Goal: Find contact information: Find contact information

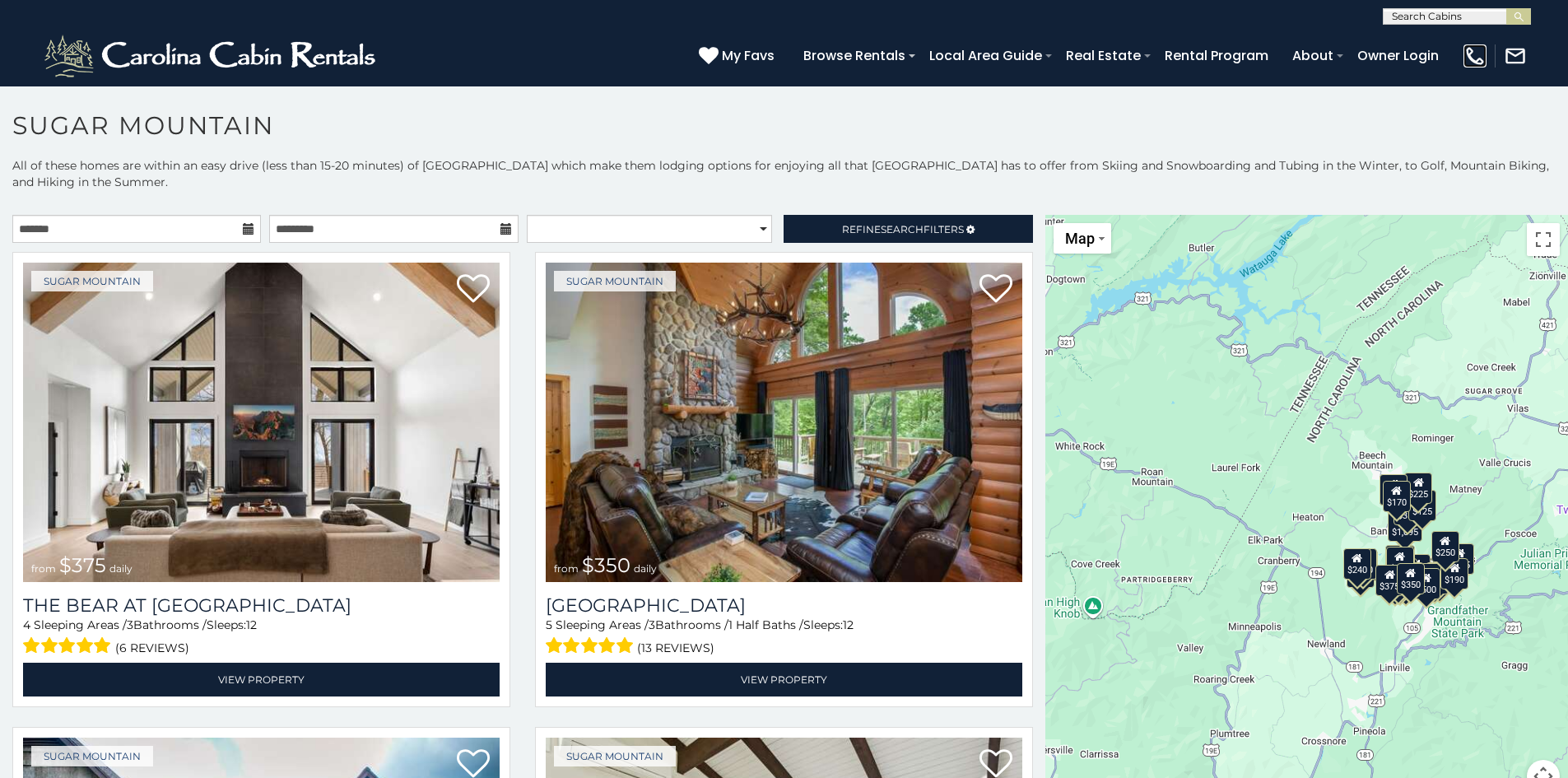
click at [1475, 55] on img at bounding box center [1475, 56] width 23 height 23
click at [1089, 240] on button "Map" at bounding box center [1082, 238] width 58 height 30
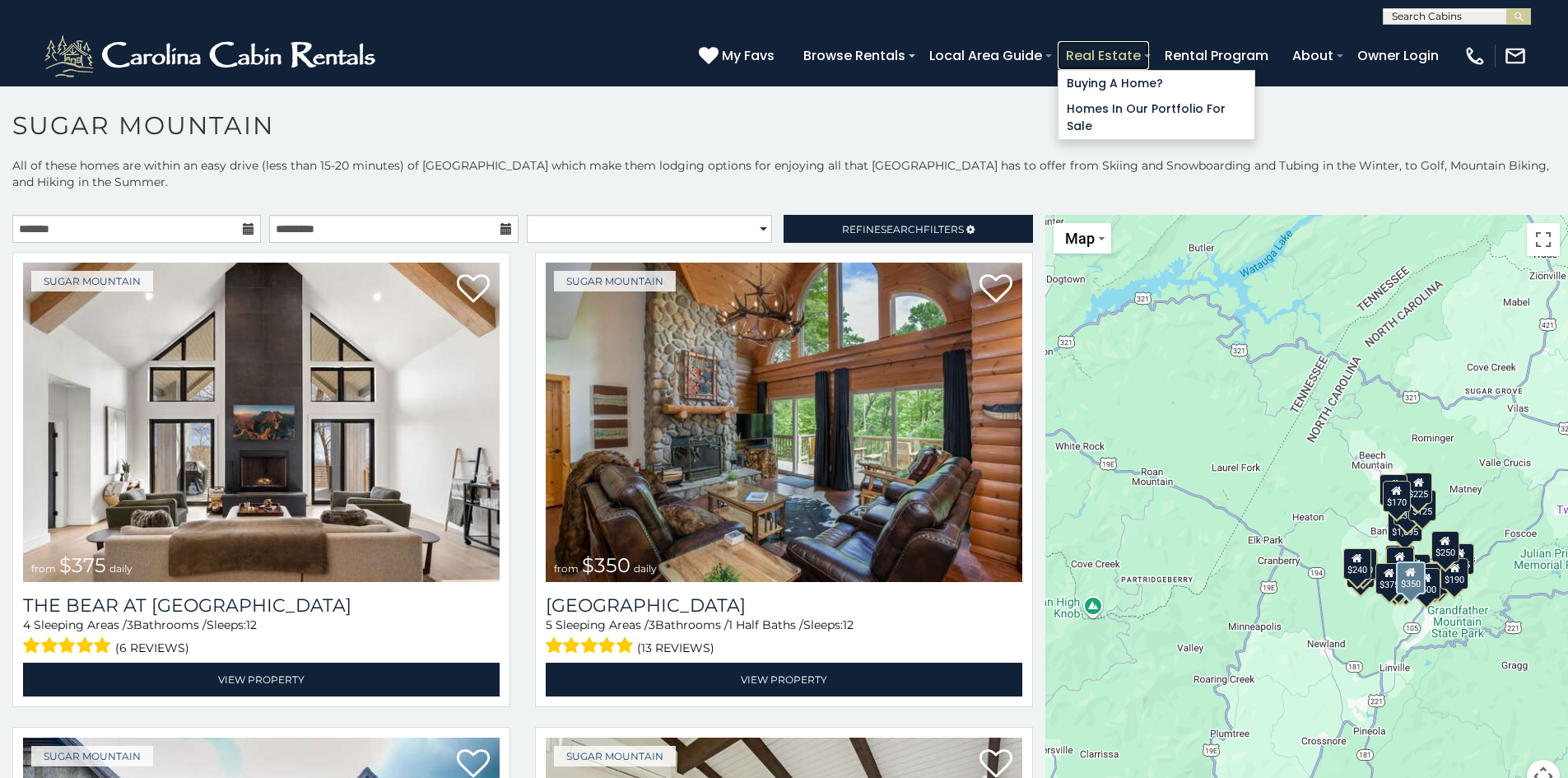
click at [1091, 61] on link "Real Estate" at bounding box center [1104, 55] width 91 height 28
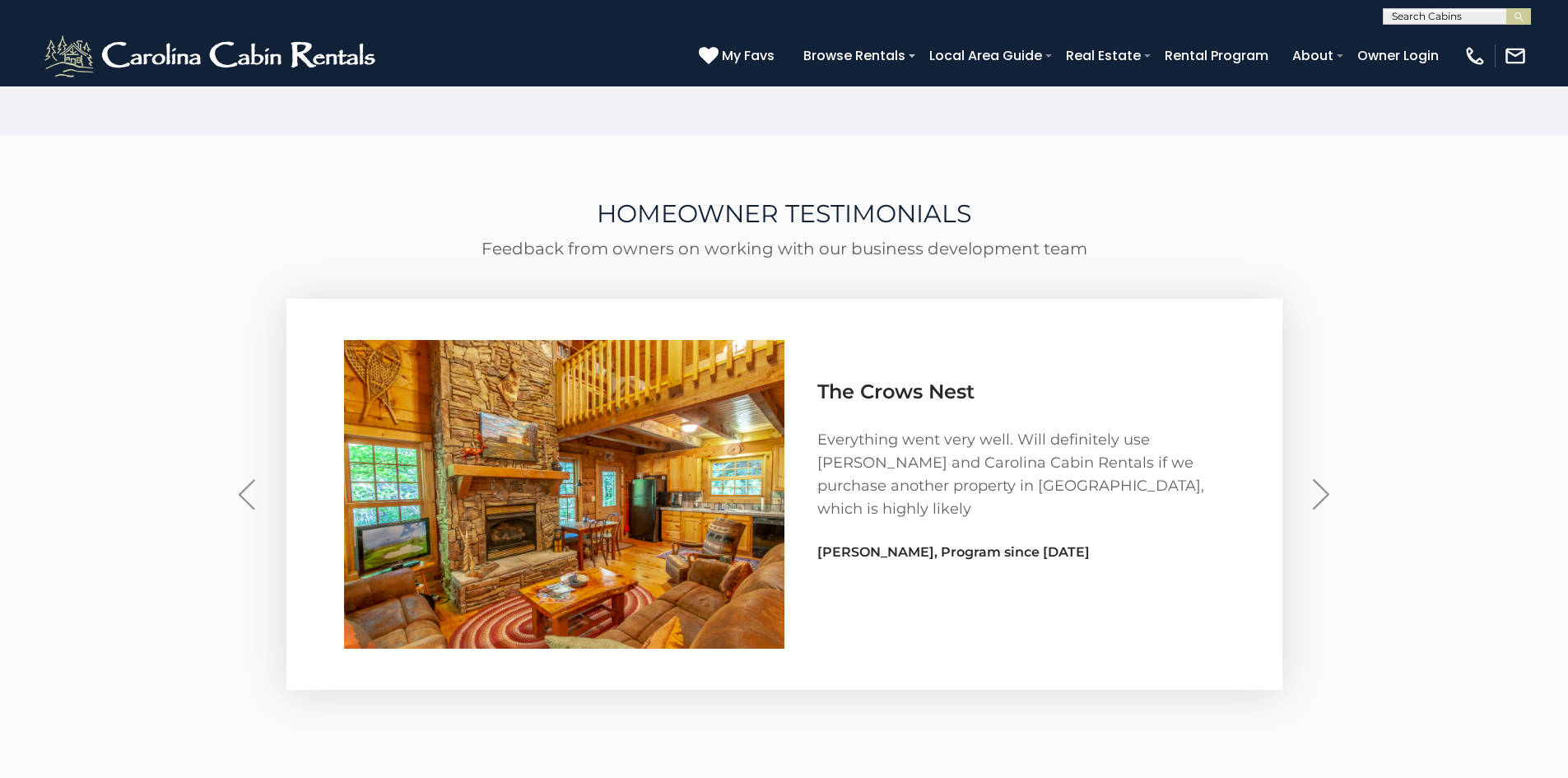
scroll to position [4860, 0]
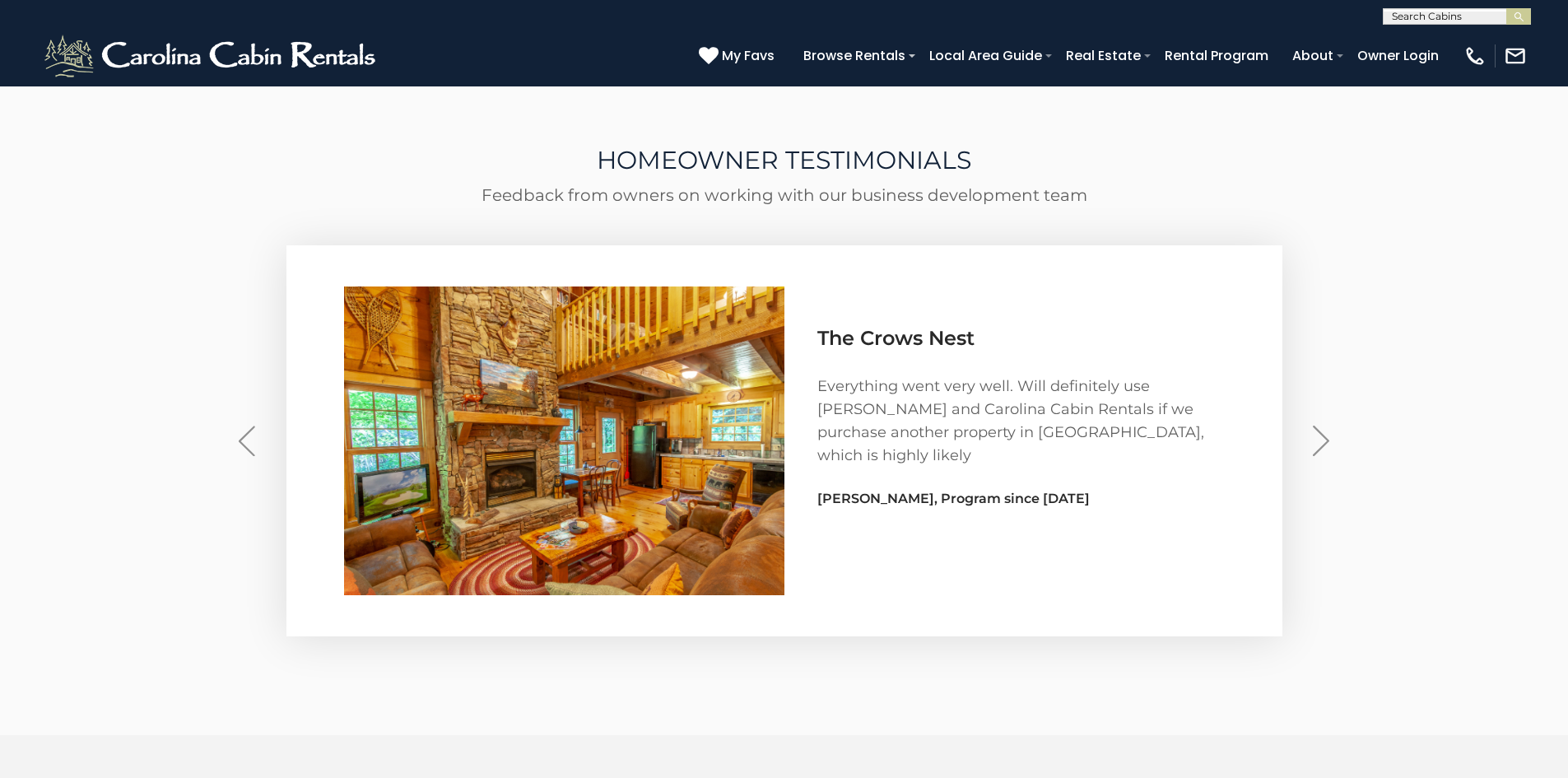
click at [1326, 478] on button "Next" at bounding box center [1322, 441] width 54 height 74
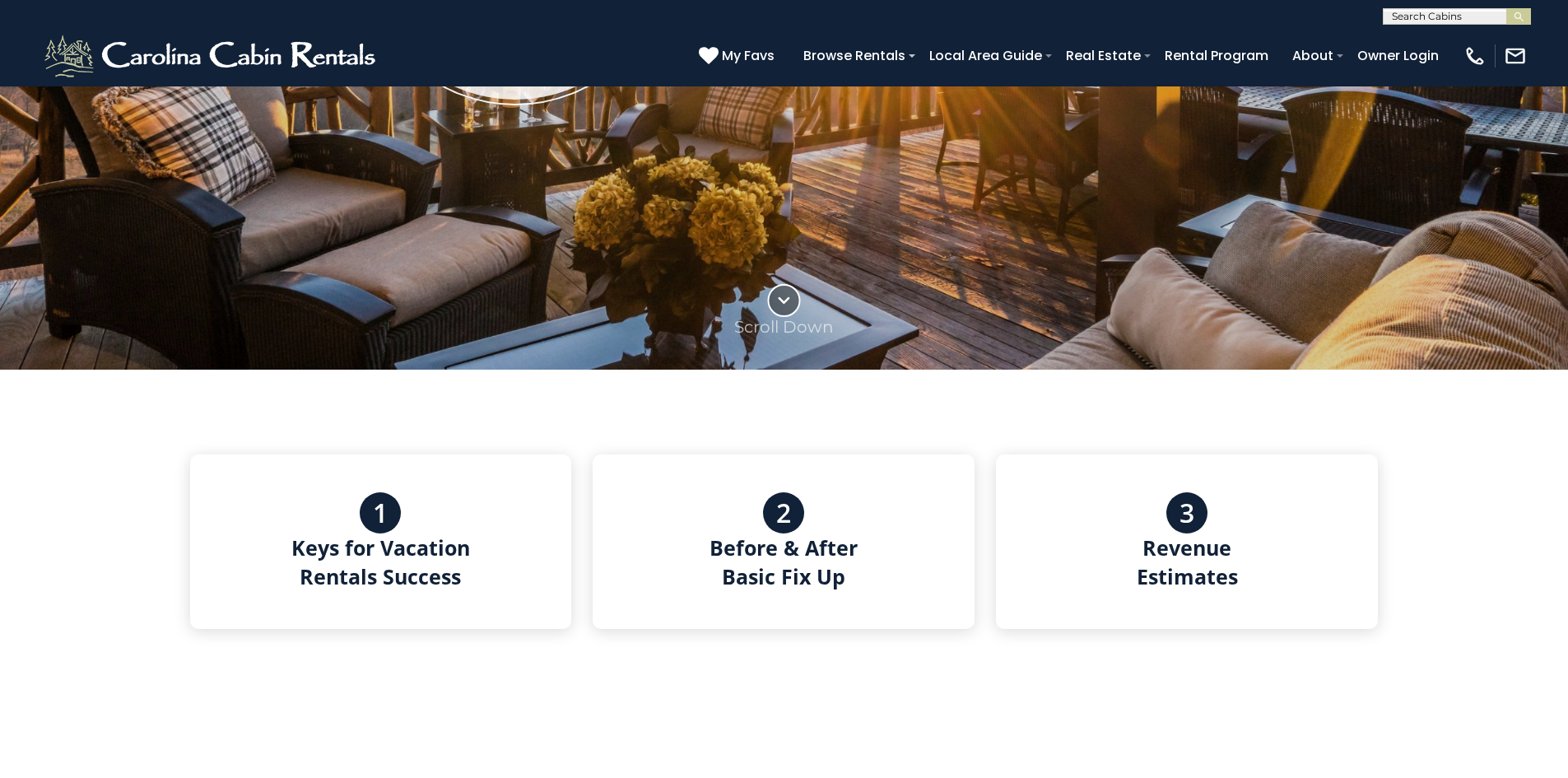
scroll to position [412, 0]
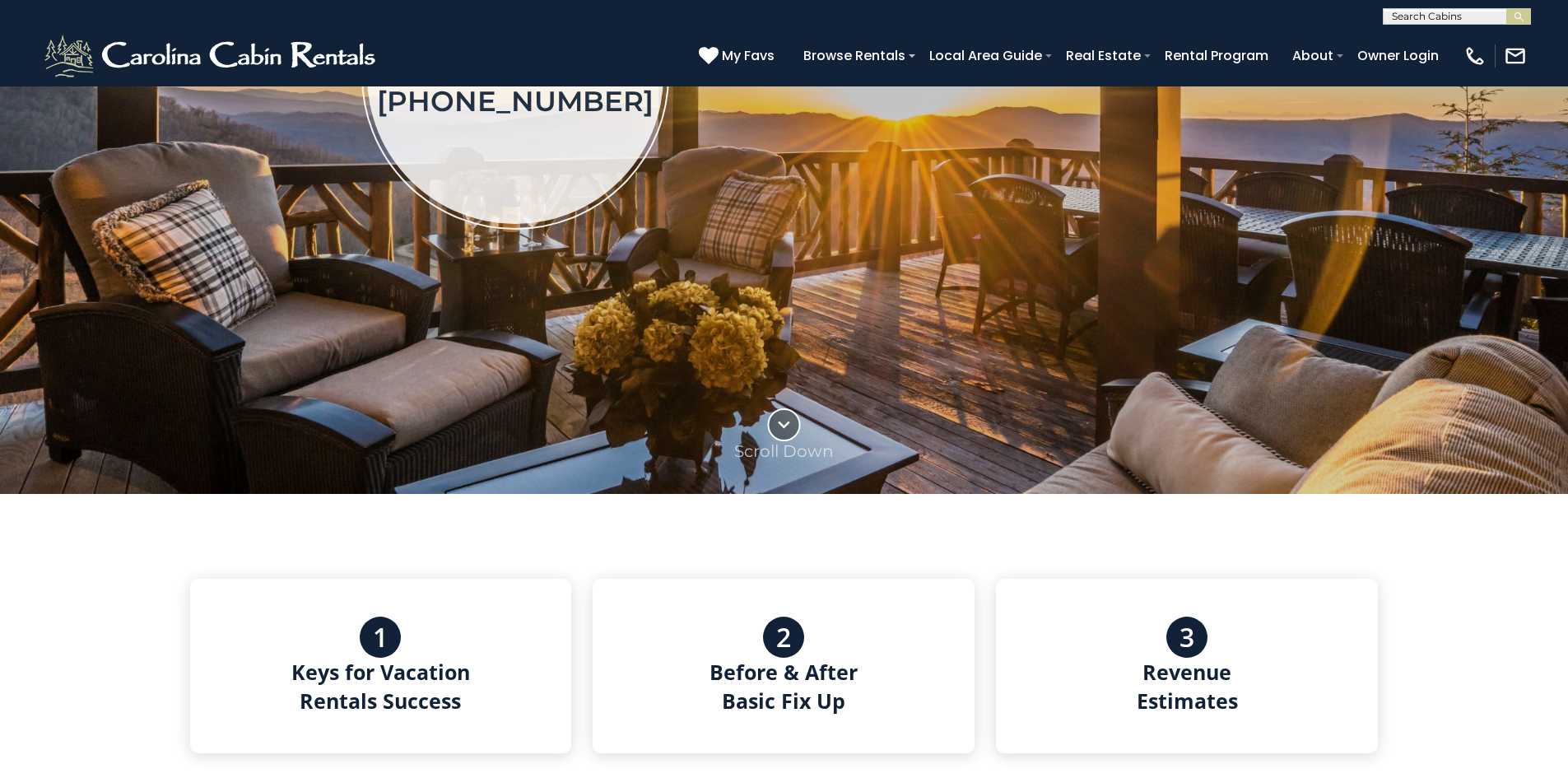
click at [763, 440] on span ".a{fill:rgba(31,30,26,0.5);stroke:#fff;stroke-linejoin:round;stroke-width:2px;}…" at bounding box center [784, 439] width 99 height 61
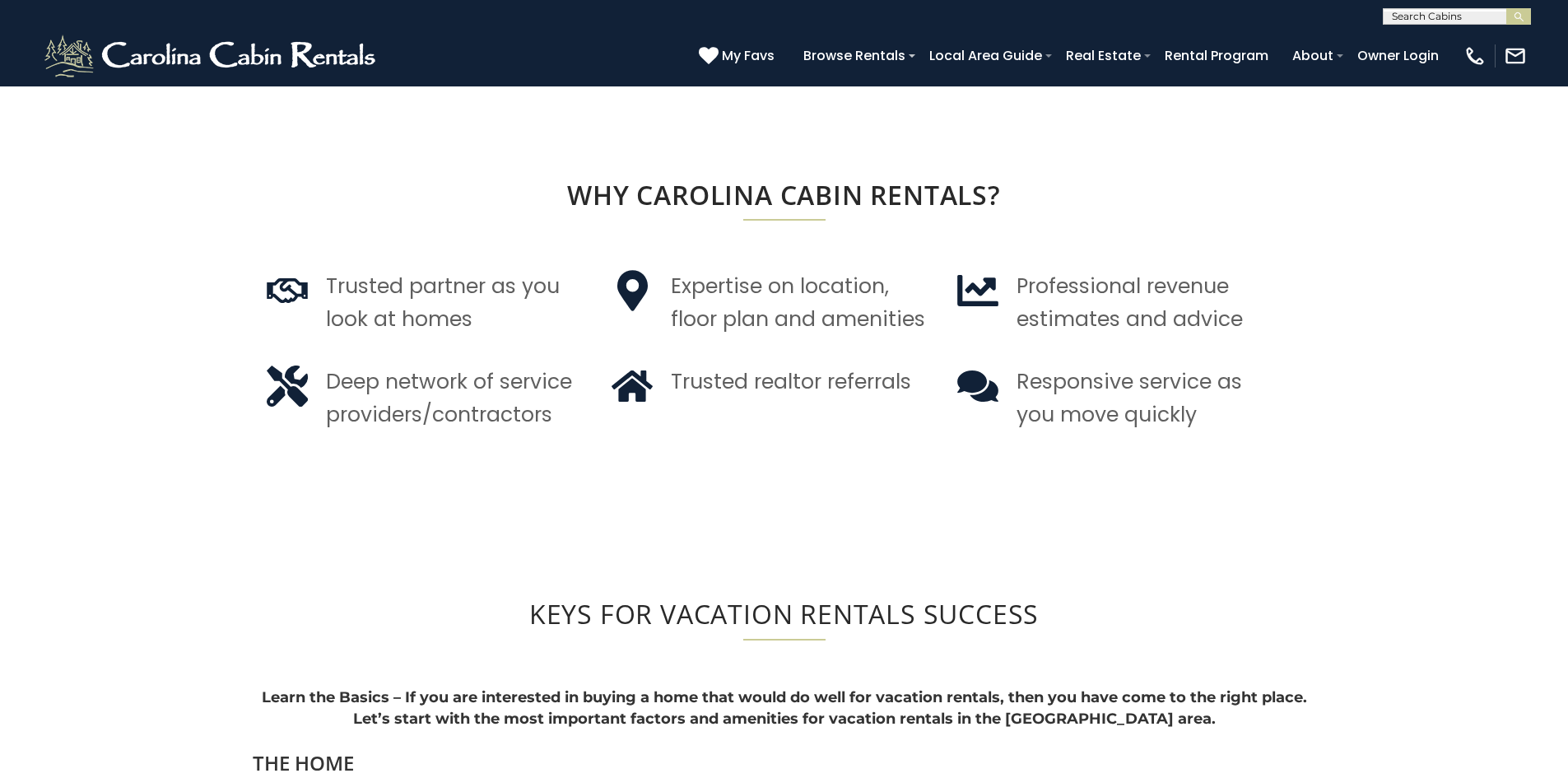
scroll to position [1176, 0]
